Goal: Information Seeking & Learning: Understand process/instructions

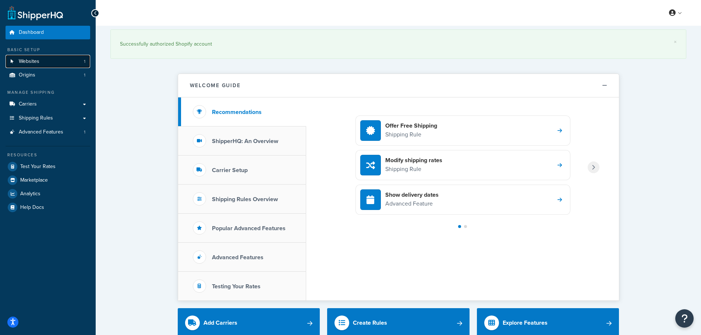
click at [48, 62] on link "Websites 1" at bounding box center [48, 62] width 85 height 14
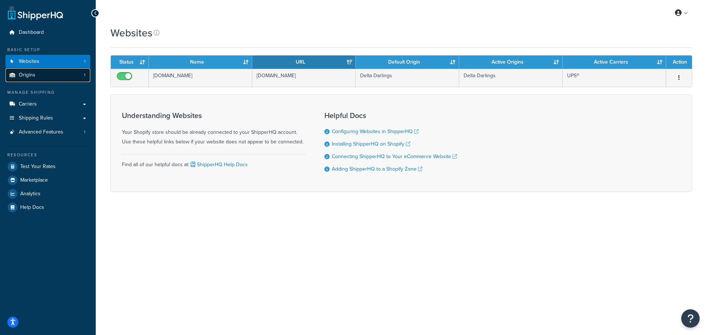
click at [47, 71] on link "Origins 1" at bounding box center [48, 75] width 85 height 14
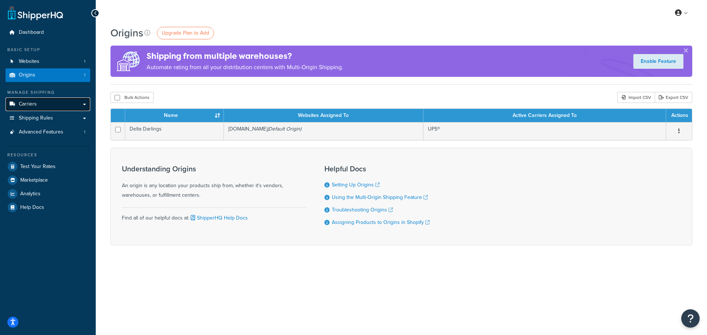
click at [35, 109] on link "Carriers" at bounding box center [48, 105] width 85 height 14
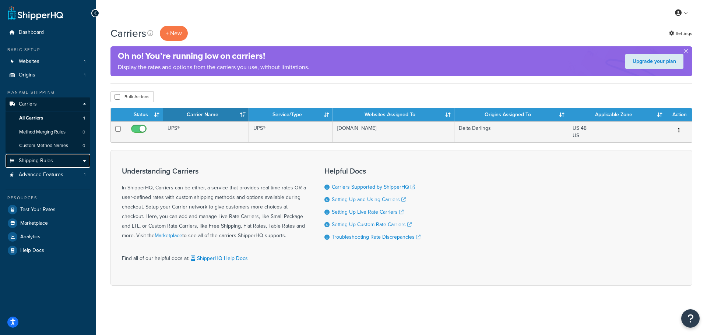
click at [56, 161] on link "Shipping Rules" at bounding box center [48, 161] width 85 height 14
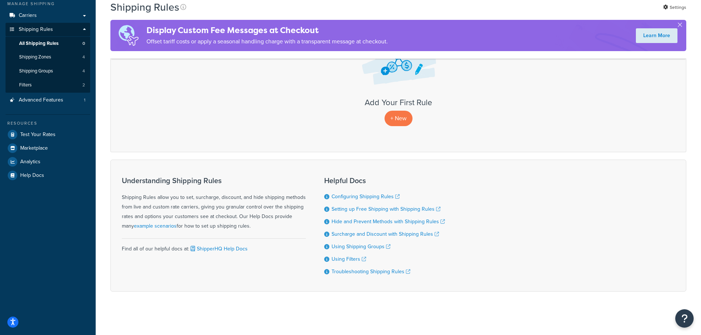
scroll to position [89, 0]
click at [12, 320] on icon "Open accessiBe: accessibility options, statement and help" at bounding box center [13, 322] width 6 height 8
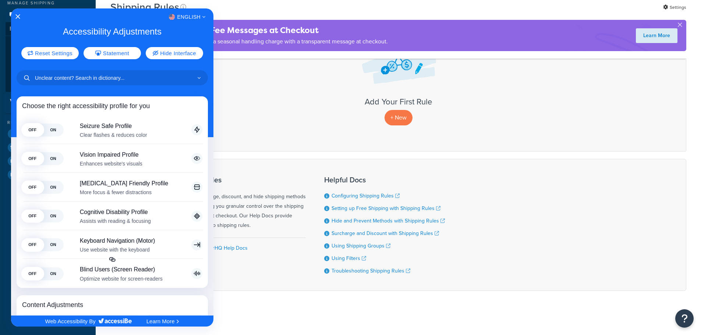
click at [609, 158] on div at bounding box center [350, 167] width 701 height 335
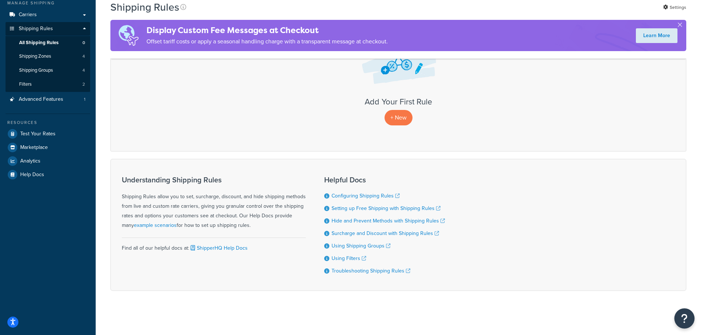
click at [686, 317] on icon "Open Resource Center" at bounding box center [685, 319] width 7 height 10
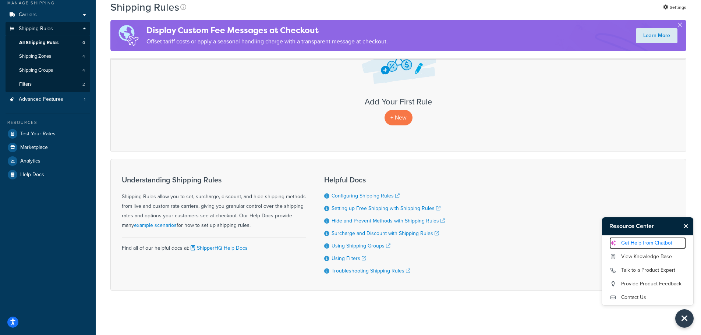
click at [650, 241] on link "Get Help from Chatbot" at bounding box center [648, 243] width 77 height 12
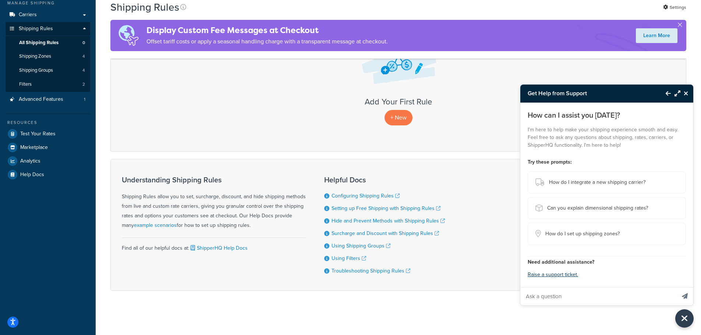
drag, startPoint x: 575, startPoint y: 299, endPoint x: 584, endPoint y: 294, distance: 9.4
click at [584, 294] on input "Ask a question" at bounding box center [598, 297] width 155 height 18
type input "How do I connect Shipper HQ to our shopify to set up the dsicounted rate"
click at [684, 298] on icon "Send message" at bounding box center [685, 296] width 6 height 6
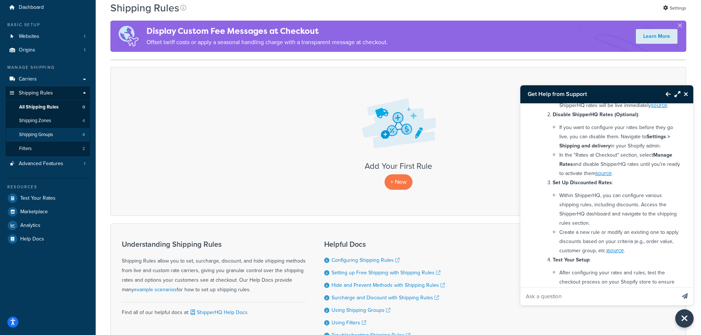
scroll to position [16, 0]
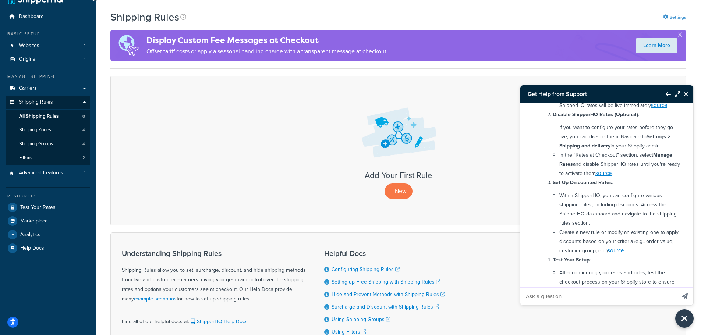
drag, startPoint x: 673, startPoint y: 10, endPoint x: 671, endPoint y: 16, distance: 6.9
click at [673, 10] on div "My Profile Billing Global Settings Contact Us Logout Shipping Rules Settings Di…" at bounding box center [399, 196] width 606 height 425
click at [671, 16] on link "Settings" at bounding box center [674, 17] width 23 height 10
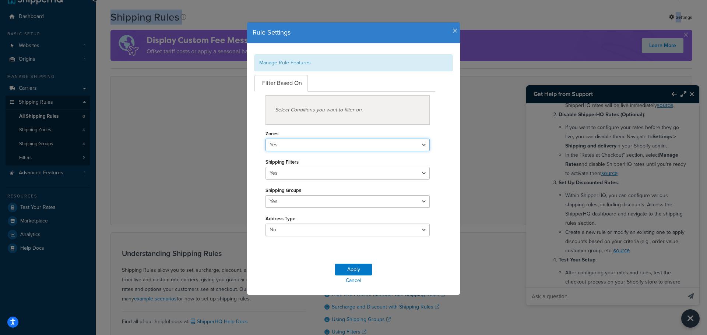
click at [310, 142] on select "Yes No" at bounding box center [347, 145] width 164 height 13
click at [453, 32] on icon "button" at bounding box center [455, 31] width 5 height 7
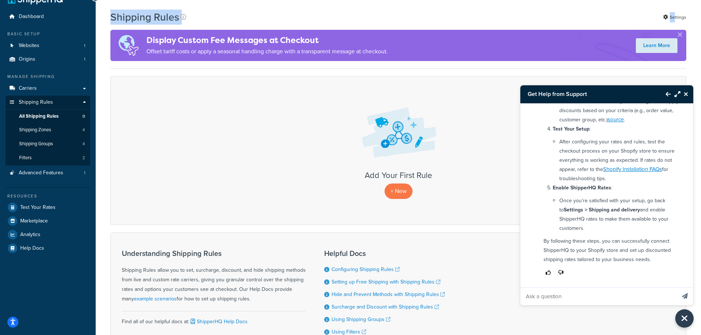
scroll to position [253, 0]
click at [41, 205] on span "Test Your Rates" at bounding box center [37, 208] width 35 height 6
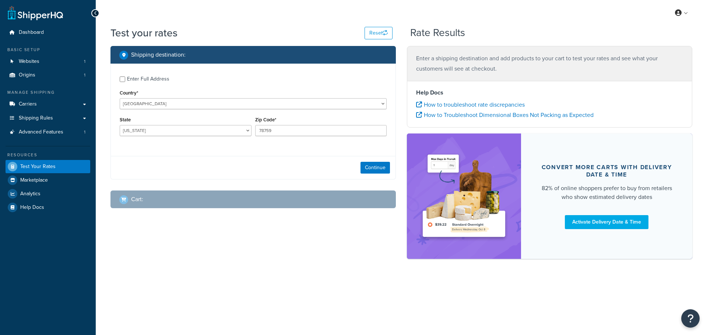
select select "TX"
click at [120, 98] on select "United States United Kingdom Afghanistan Åland Islands Albania Algeria American…" at bounding box center [253, 103] width 267 height 11
click at [159, 131] on select "Alabama Alaska American Samoa Arizona Arkansas Armed Forces Americas Armed Forc…" at bounding box center [186, 130] width 132 height 11
click at [291, 159] on div "Continue" at bounding box center [253, 167] width 285 height 23
click at [361, 166] on button "Continue" at bounding box center [374, 168] width 29 height 12
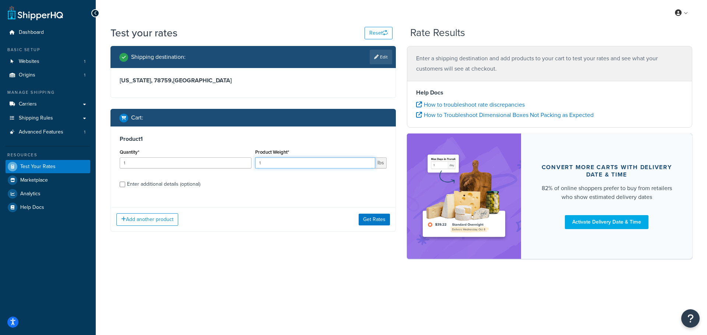
click at [351, 162] on input "1" at bounding box center [315, 163] width 120 height 11
drag, startPoint x: 351, startPoint y: 162, endPoint x: 280, endPoint y: 171, distance: 71.6
click at [280, 171] on div "Product Weight* 1 lbs" at bounding box center [320, 160] width 135 height 27
type input "5"
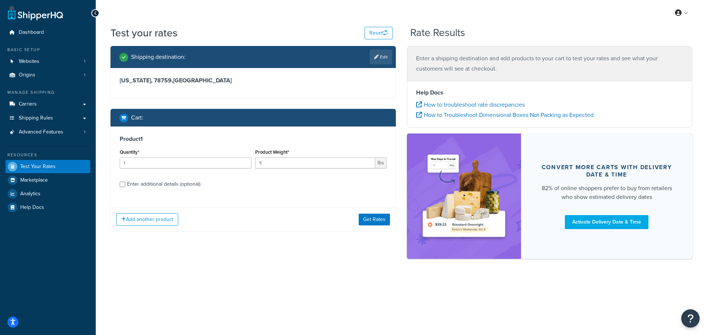
click at [134, 184] on div "Enter additional details (optional)" at bounding box center [163, 184] width 73 height 10
click at [125, 184] on input "Enter additional details (optional)" at bounding box center [123, 185] width 6 height 6
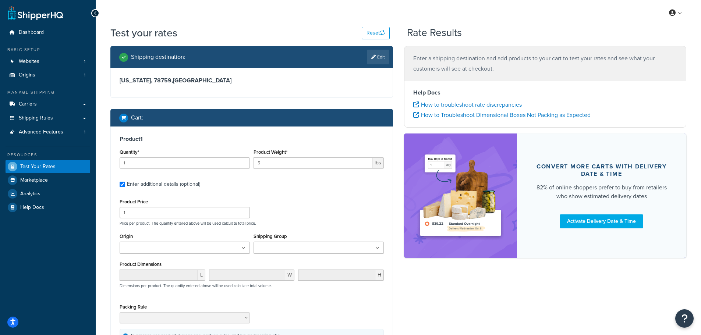
click at [170, 186] on div "Enter additional details (optional)" at bounding box center [163, 184] width 73 height 10
click at [125, 186] on input "Enter additional details (optional)" at bounding box center [123, 185] width 6 height 6
checkbox input "false"
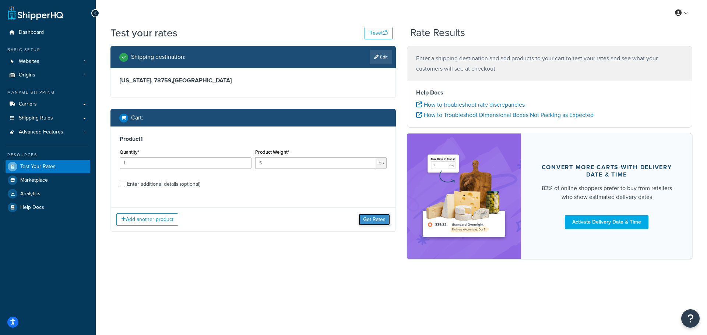
click at [382, 223] on button "Get Rates" at bounding box center [374, 220] width 31 height 12
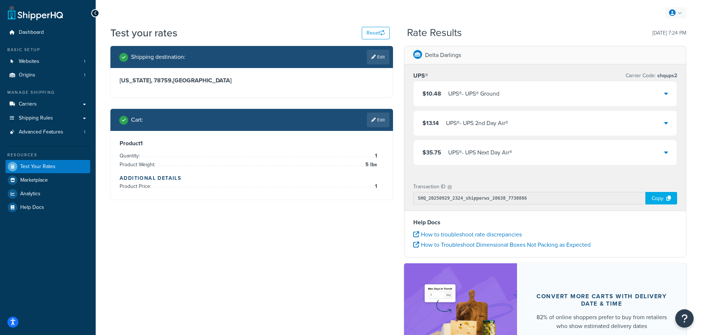
click at [681, 17] on link at bounding box center [676, 12] width 21 height 11
click at [34, 60] on span "Websites" at bounding box center [29, 62] width 21 height 6
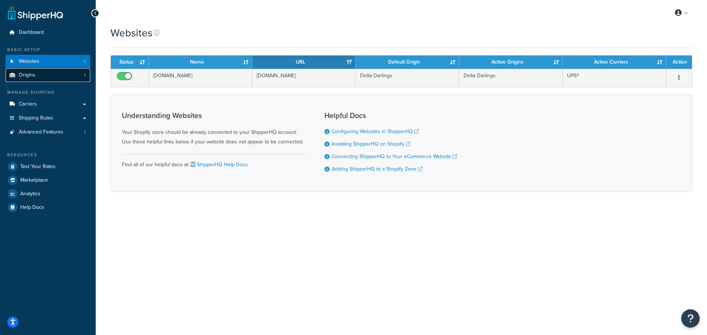
click at [51, 76] on link "Origins 1" at bounding box center [48, 75] width 85 height 14
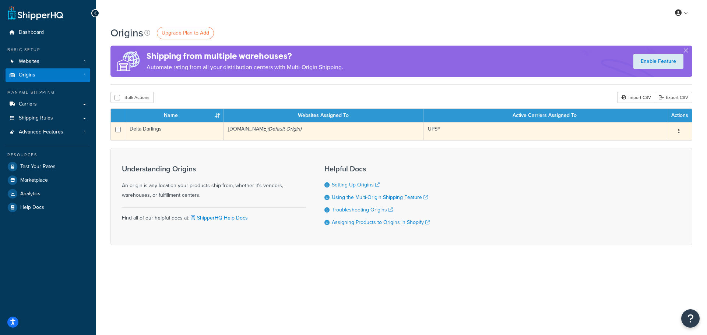
click at [676, 130] on button "button" at bounding box center [679, 132] width 10 height 12
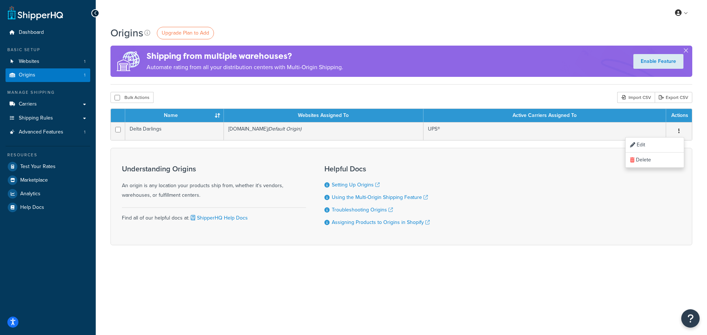
click at [418, 289] on div "My Profile Billing Global Settings Contact Us Logout Origins Upgrade Plan to Ad…" at bounding box center [401, 167] width 611 height 335
click at [73, 127] on link "Advanced Features 1" at bounding box center [48, 133] width 85 height 14
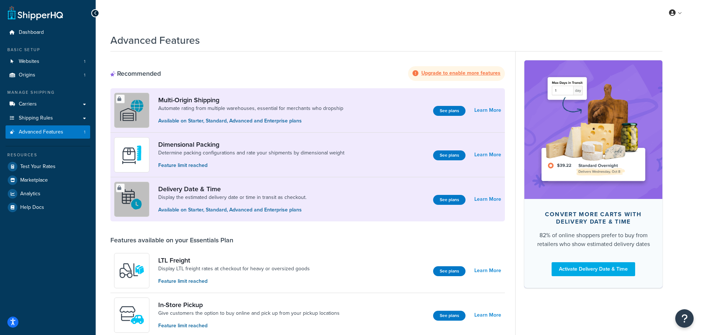
drag, startPoint x: 352, startPoint y: 232, endPoint x: 358, endPoint y: 101, distance: 131.6
click at [45, 31] on link "Dashboard" at bounding box center [48, 33] width 85 height 14
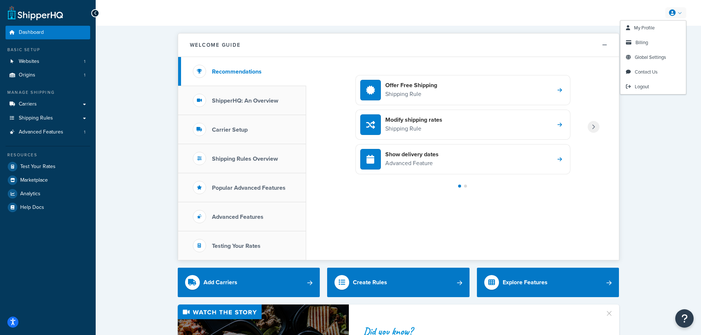
click at [679, 14] on link at bounding box center [676, 12] width 21 height 11
click at [658, 71] on span "Contact Us" at bounding box center [646, 71] width 23 height 7
click at [238, 137] on li "Carrier Setup" at bounding box center [242, 129] width 128 height 29
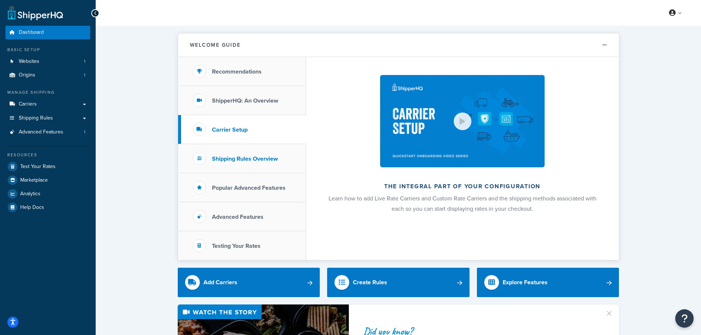
click at [236, 163] on li "Shipping Rules Overview" at bounding box center [242, 158] width 128 height 29
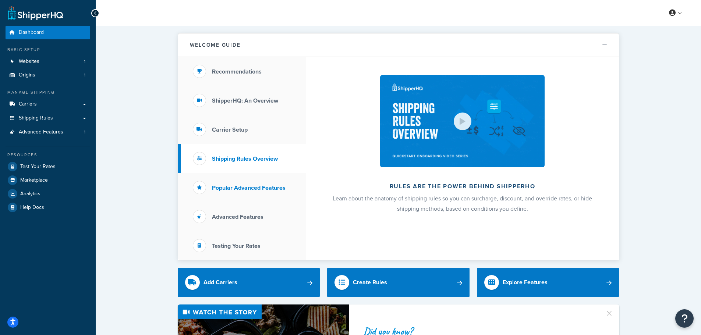
click at [249, 197] on li "Popular Advanced Features" at bounding box center [242, 187] width 128 height 29
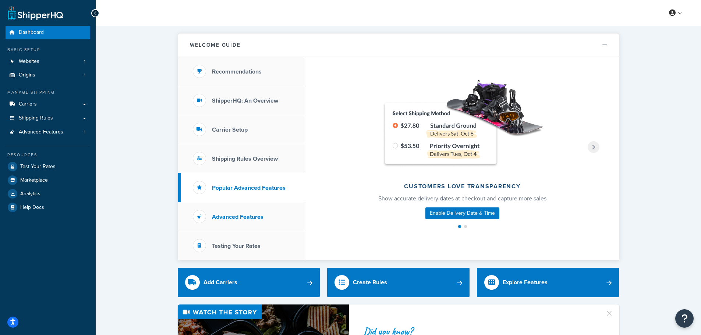
click at [256, 223] on li "Advanced Features" at bounding box center [242, 217] width 128 height 29
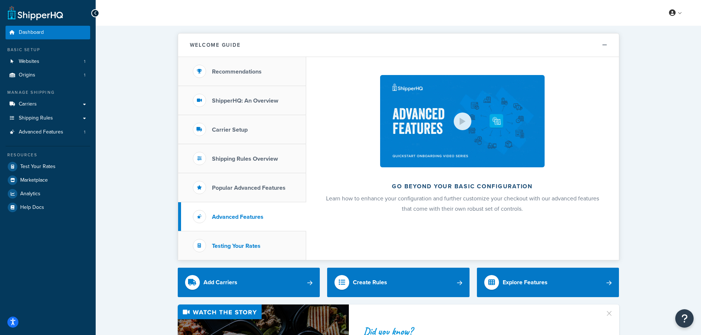
click at [260, 243] on h3 "Testing Your Rates" at bounding box center [236, 246] width 49 height 7
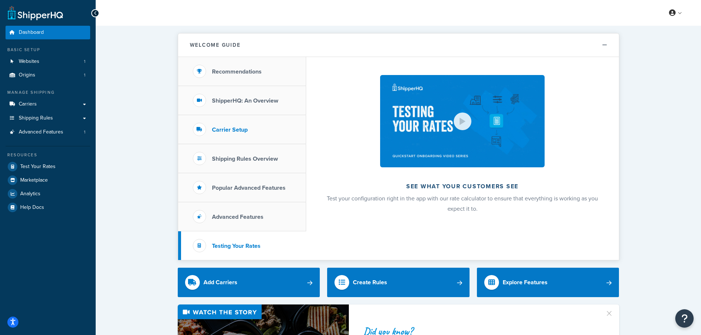
click at [261, 134] on li "Carrier Setup" at bounding box center [242, 129] width 128 height 29
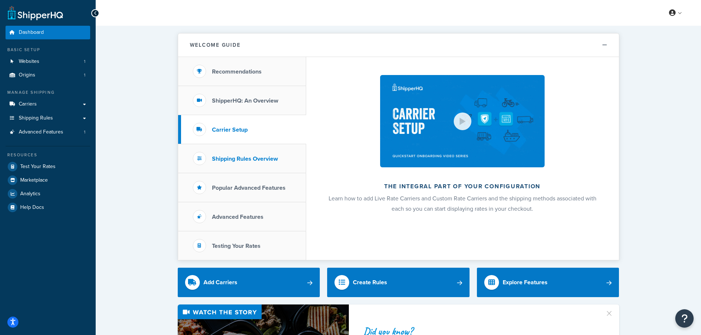
click at [255, 166] on li "Shipping Rules Overview" at bounding box center [242, 158] width 128 height 29
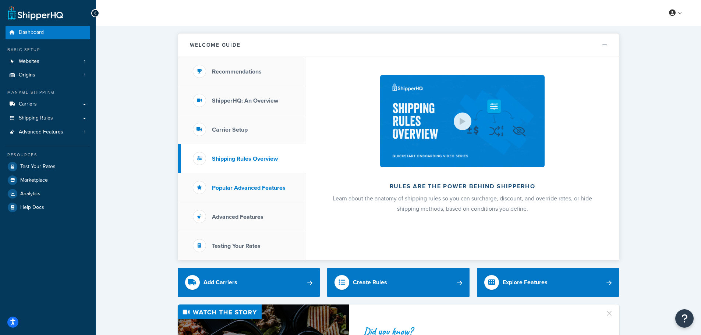
click at [269, 193] on li "Popular Advanced Features" at bounding box center [242, 187] width 128 height 29
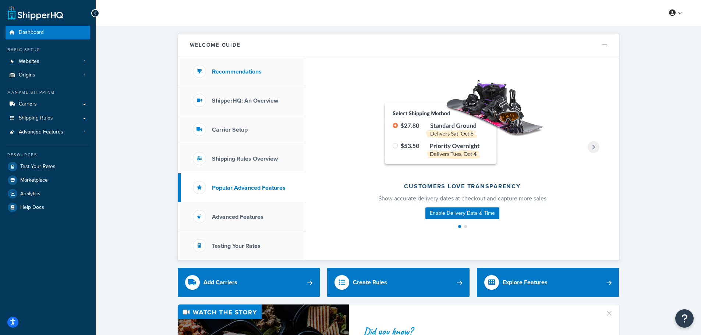
click at [275, 70] on li "Recommendations" at bounding box center [242, 71] width 128 height 29
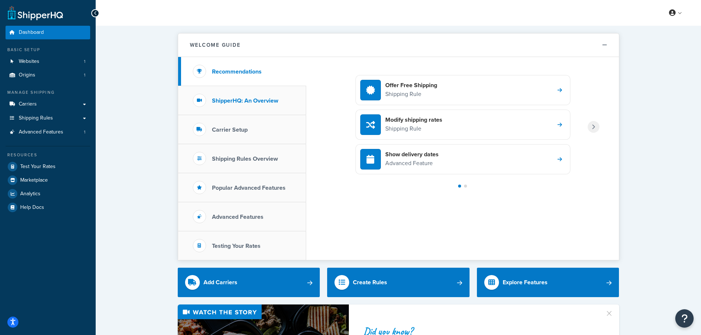
click at [267, 92] on li "ShipperHQ: An Overview" at bounding box center [242, 100] width 128 height 29
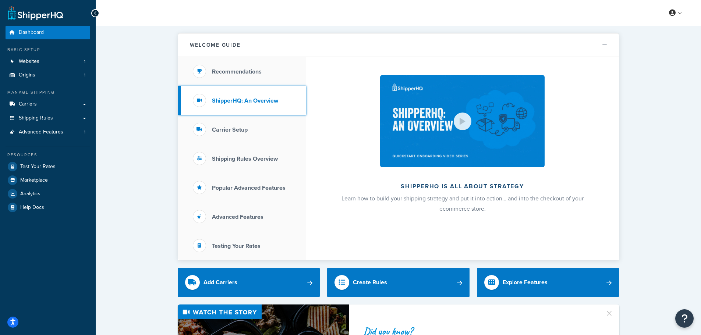
click at [257, 113] on li "ShipperHQ: An Overview" at bounding box center [242, 100] width 128 height 29
click at [256, 125] on li "Carrier Setup" at bounding box center [242, 129] width 128 height 29
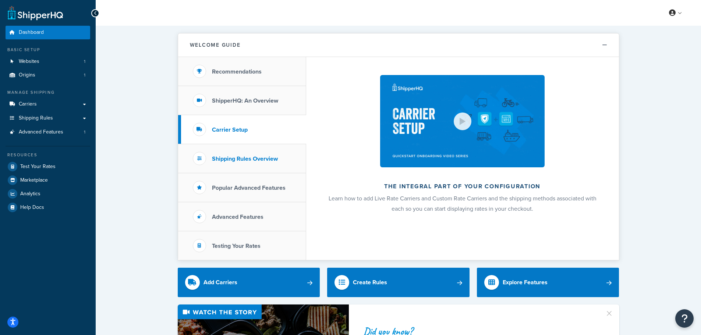
click at [256, 149] on li "Shipping Rules Overview" at bounding box center [242, 158] width 128 height 29
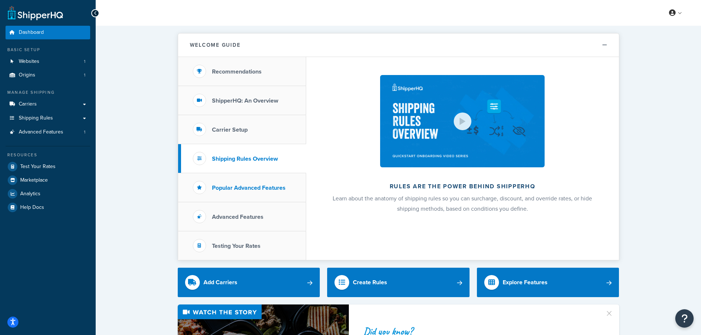
click at [262, 175] on li "Popular Advanced Features" at bounding box center [242, 187] width 128 height 29
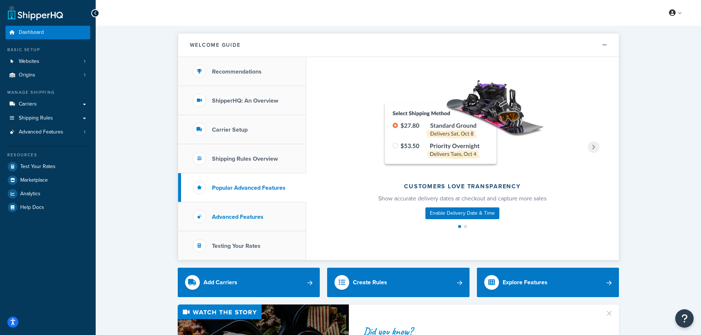
click at [257, 212] on li "Advanced Features" at bounding box center [242, 217] width 128 height 29
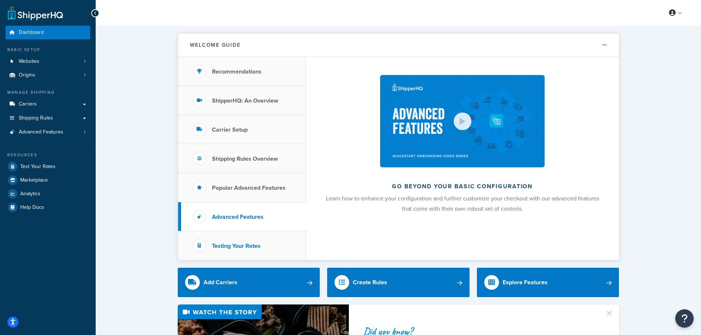
click at [256, 244] on h3 "Testing Your Rates" at bounding box center [236, 246] width 49 height 7
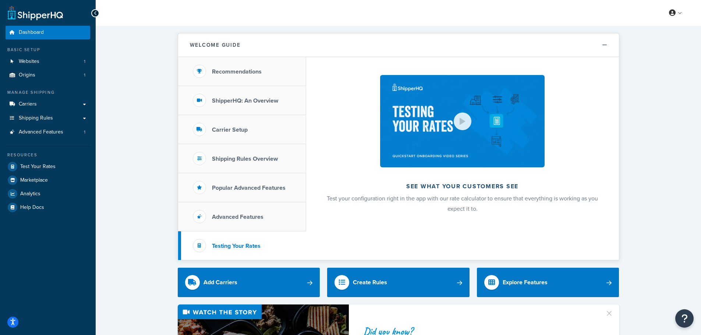
click at [95, 12] on icon at bounding box center [95, 13] width 3 height 5
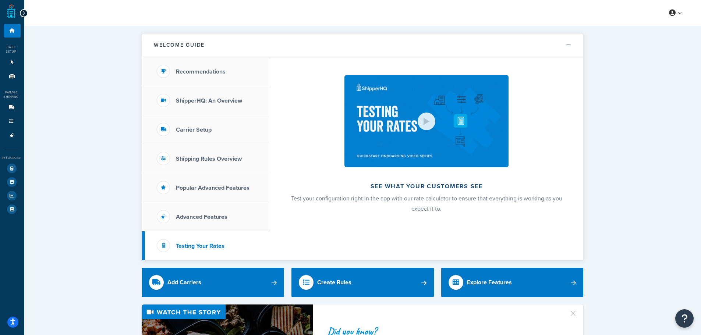
drag, startPoint x: 73, startPoint y: 85, endPoint x: 104, endPoint y: -3, distance: 92.8
drag, startPoint x: 48, startPoint y: 169, endPoint x: 134, endPoint y: 223, distance: 101.9
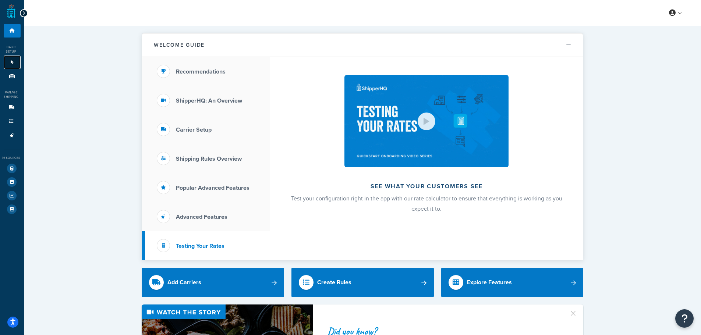
click at [8, 61] on icon at bounding box center [11, 62] width 7 height 4
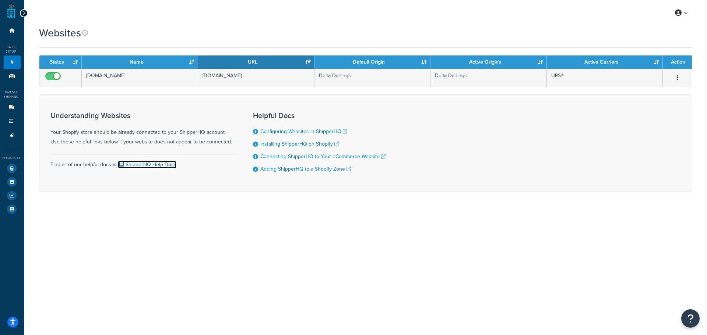
click at [162, 165] on link "ShipperHQ Help Docs" at bounding box center [147, 165] width 59 height 8
